Goal: Find specific page/section: Find specific page/section

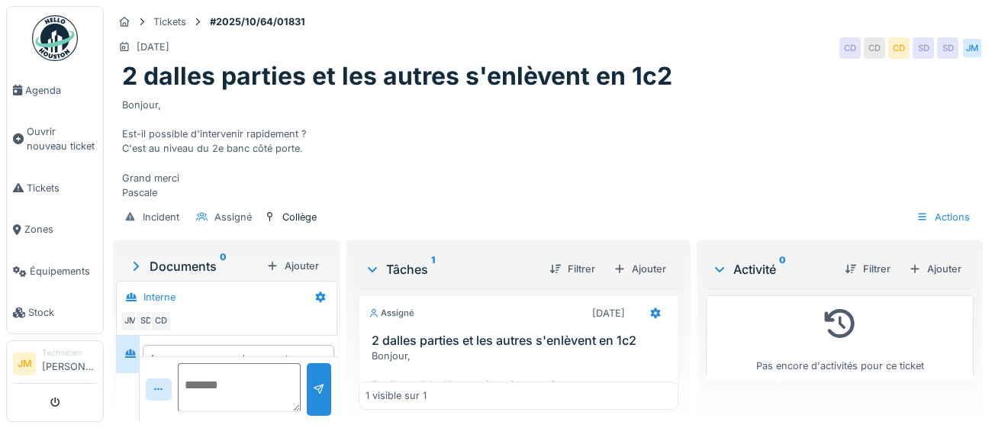
scroll to position [39, 0]
click at [53, 43] on img at bounding box center [55, 38] width 46 height 46
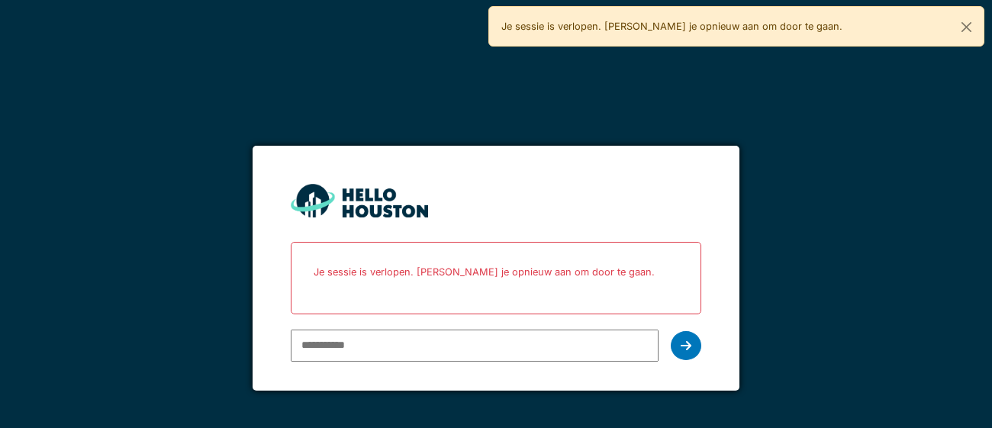
type input "**********"
click at [687, 346] on icon at bounding box center [686, 346] width 11 height 12
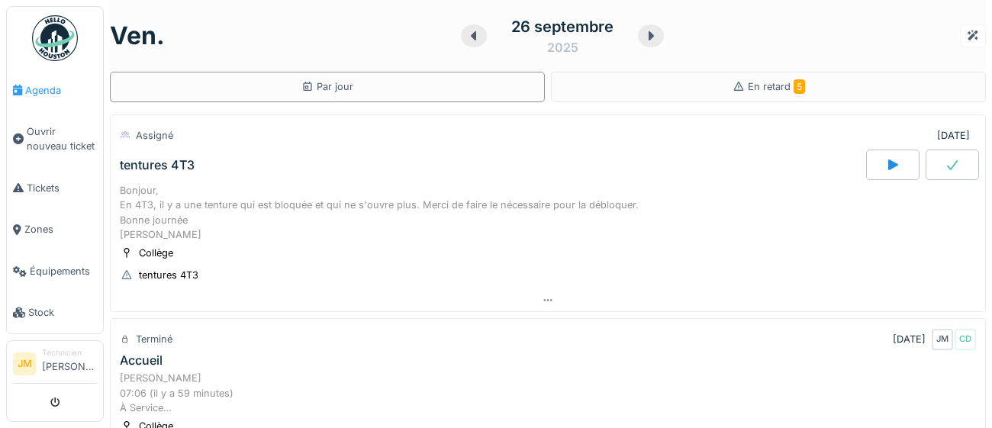
click at [43, 89] on span "Agenda" at bounding box center [61, 90] width 72 height 14
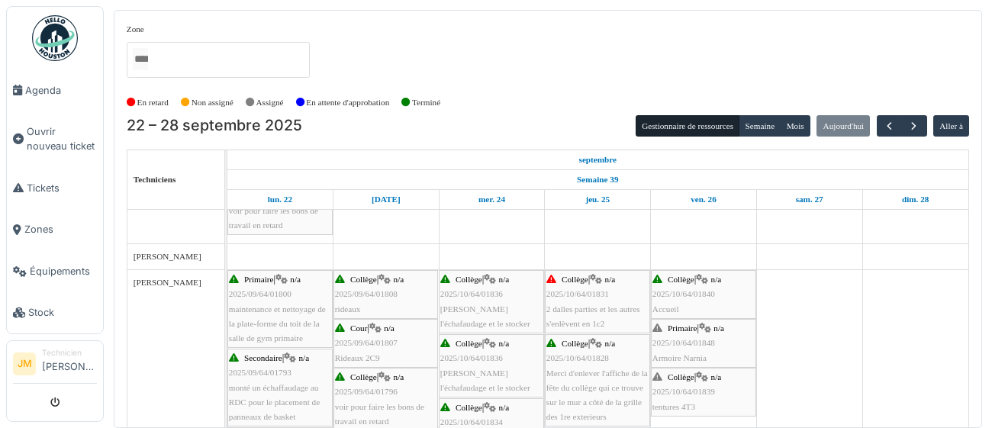
scroll to position [282, 0]
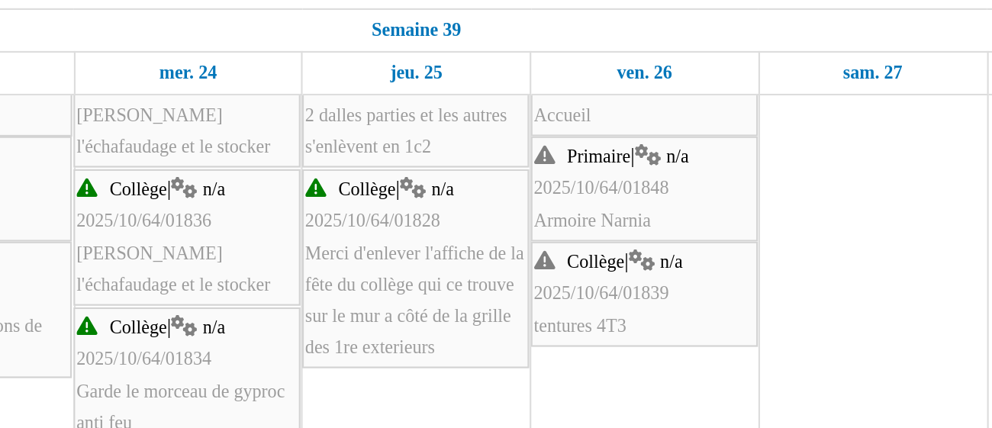
click at [693, 259] on div "Primaire | n/a 2025/10/64/01848 Armoire Narnia" at bounding box center [703, 253] width 102 height 44
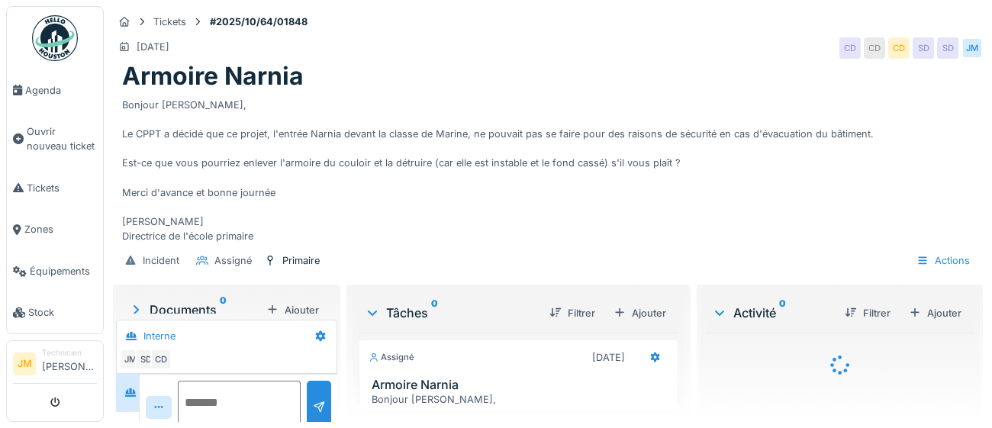
scroll to position [59, 0]
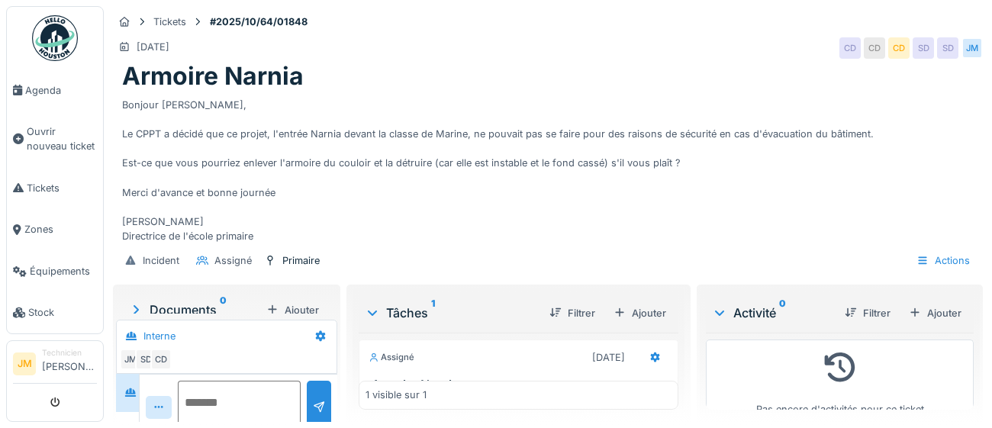
click at [513, 105] on div "Bonjour [PERSON_NAME], Le CPPT a décidé que ce projet, l'entrée Narnia devant l…" at bounding box center [547, 168] width 851 height 153
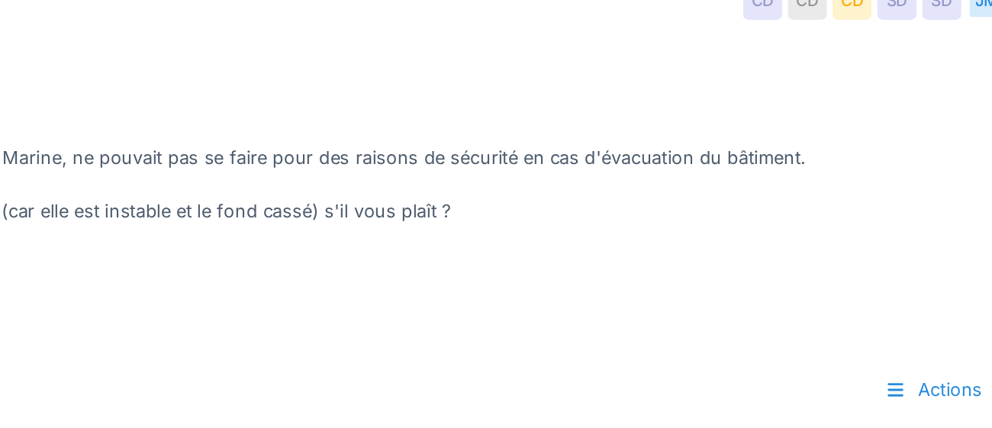
click at [795, 220] on div "Bonjour Stéphane, Le CPPT a décidé que ce projet, l'entrée Narnia devant la cla…" at bounding box center [547, 168] width 851 height 153
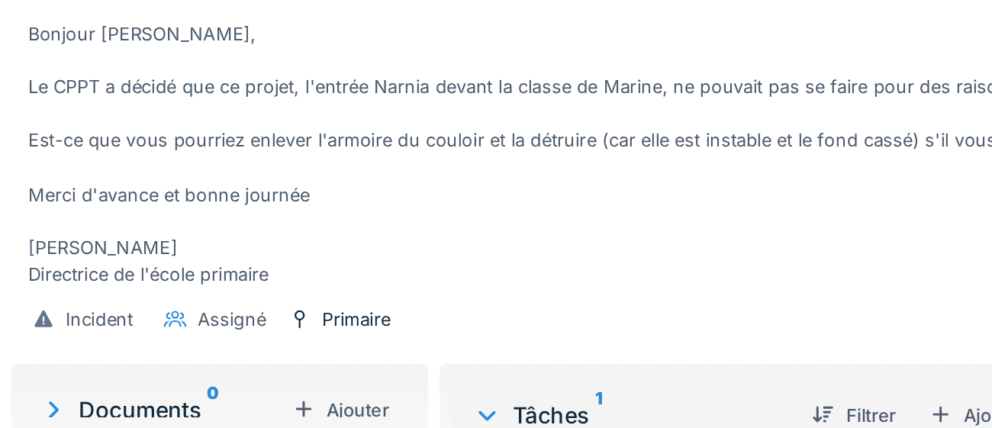
click at [473, 244] on div "Incident Assigné Primaire Actions" at bounding box center [548, 260] width 870 height 34
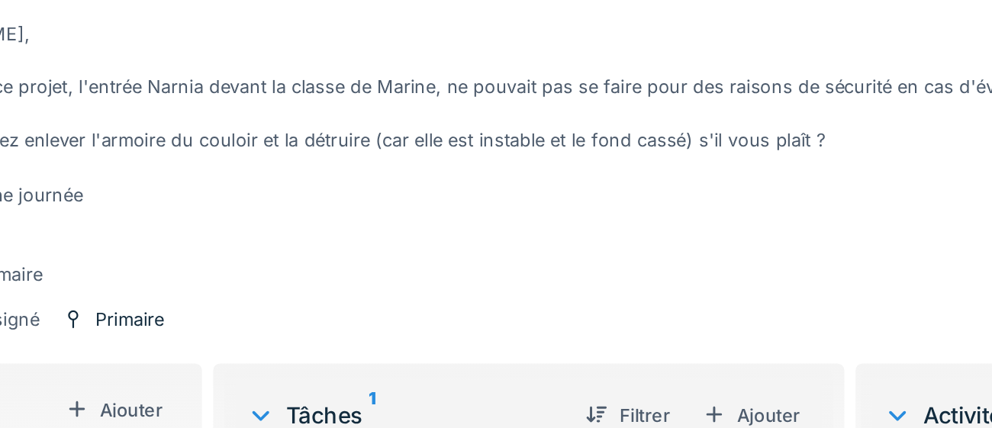
click at [601, 225] on div "Bonjour Stéphane, Le CPPT a décidé que ce projet, l'entrée Narnia devant la cla…" at bounding box center [547, 168] width 851 height 153
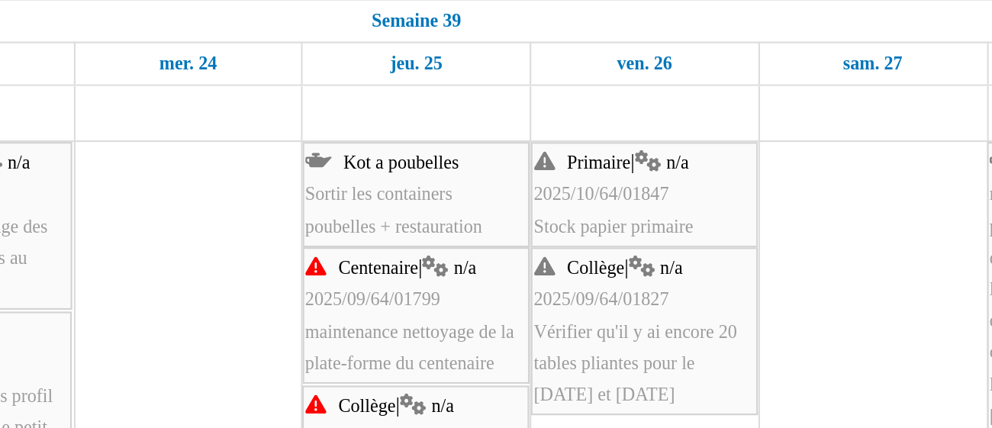
click at [682, 333] on span "Vérifier qu'il y ai encore 20 tables pliantes pour le 2 et 3 octobre" at bounding box center [699, 338] width 94 height 38
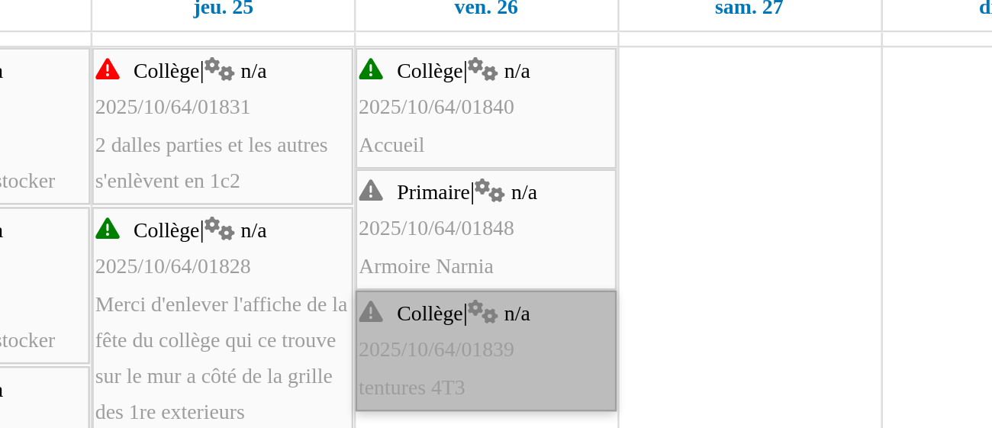
click at [733, 314] on link "Collège | n/a 2025/10/64/01839 tentures 4T3" at bounding box center [703, 338] width 105 height 49
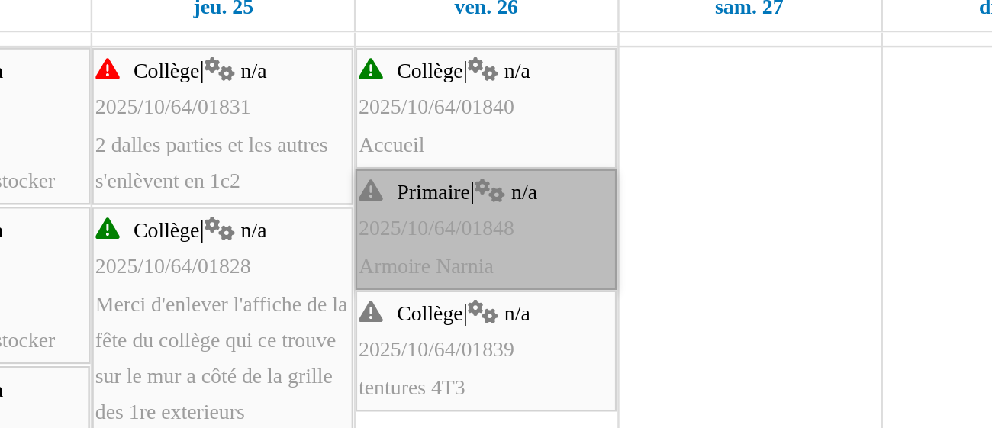
click at [735, 306] on link "Primaire | n/a 2025/10/64/01848 Armoire Narnia" at bounding box center [703, 289] width 105 height 49
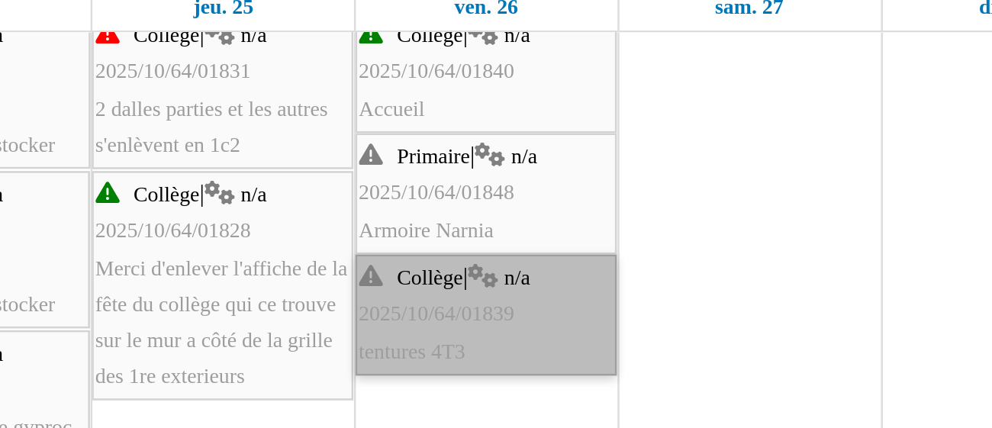
click at [709, 328] on link "Collège | n/a 2025/10/64/01839 tentures 4T3" at bounding box center [703, 323] width 105 height 49
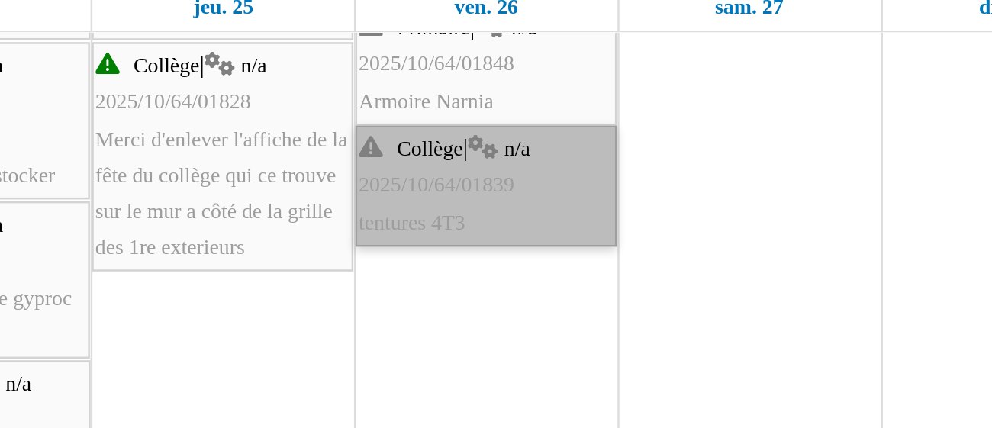
click at [706, 273] on link "Collège | n/a 2025/10/64/01839 tentures 4T3" at bounding box center [703, 271] width 105 height 49
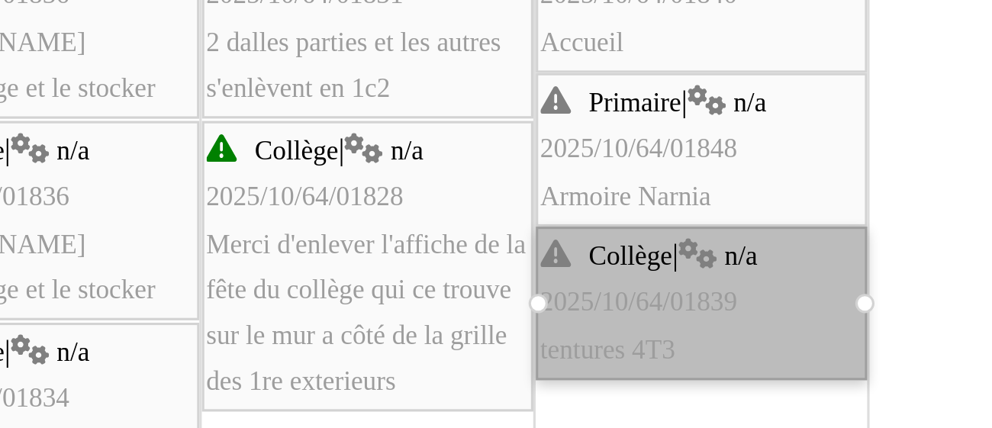
click at [777, 336] on td at bounding box center [809, 387] width 106 height 962
click at [777, 338] on td at bounding box center [809, 387] width 106 height 962
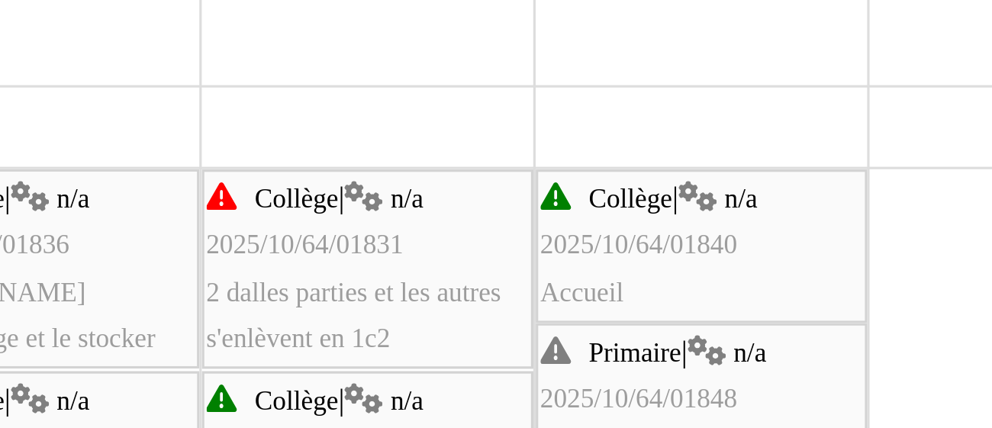
scroll to position [217, 0]
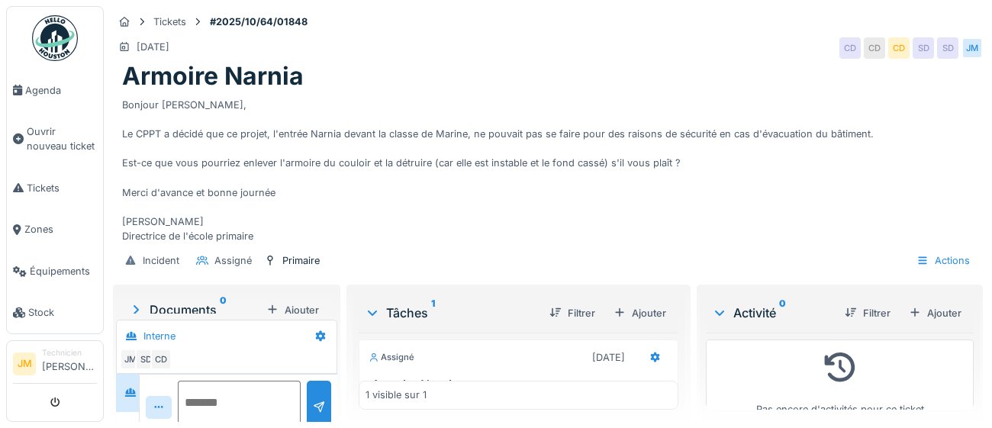
scroll to position [59, 0]
